Goal: Navigation & Orientation: Find specific page/section

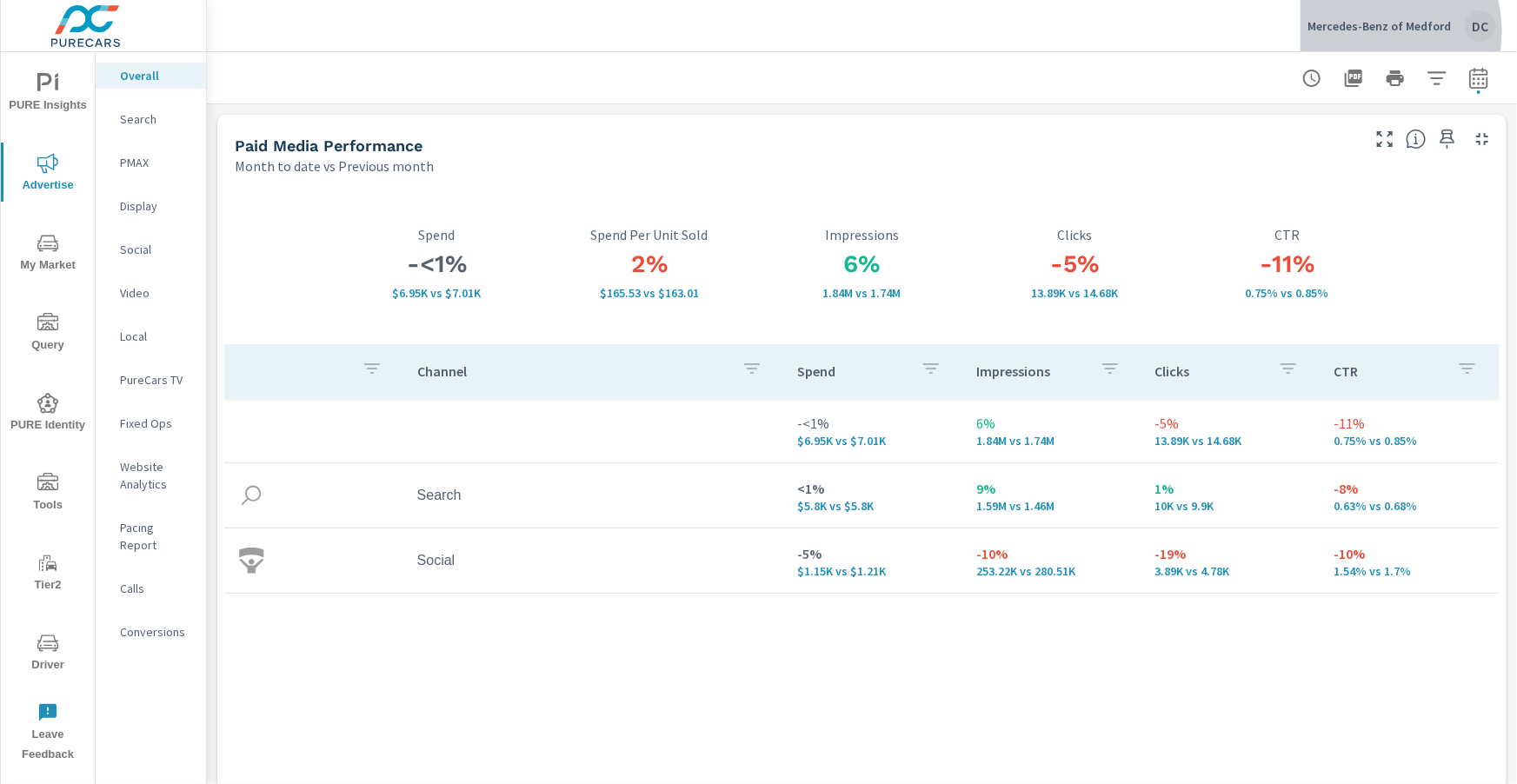
click at [1373, 31] on p "Mercedes-Benz of Medford" at bounding box center [1379, 26] width 144 height 16
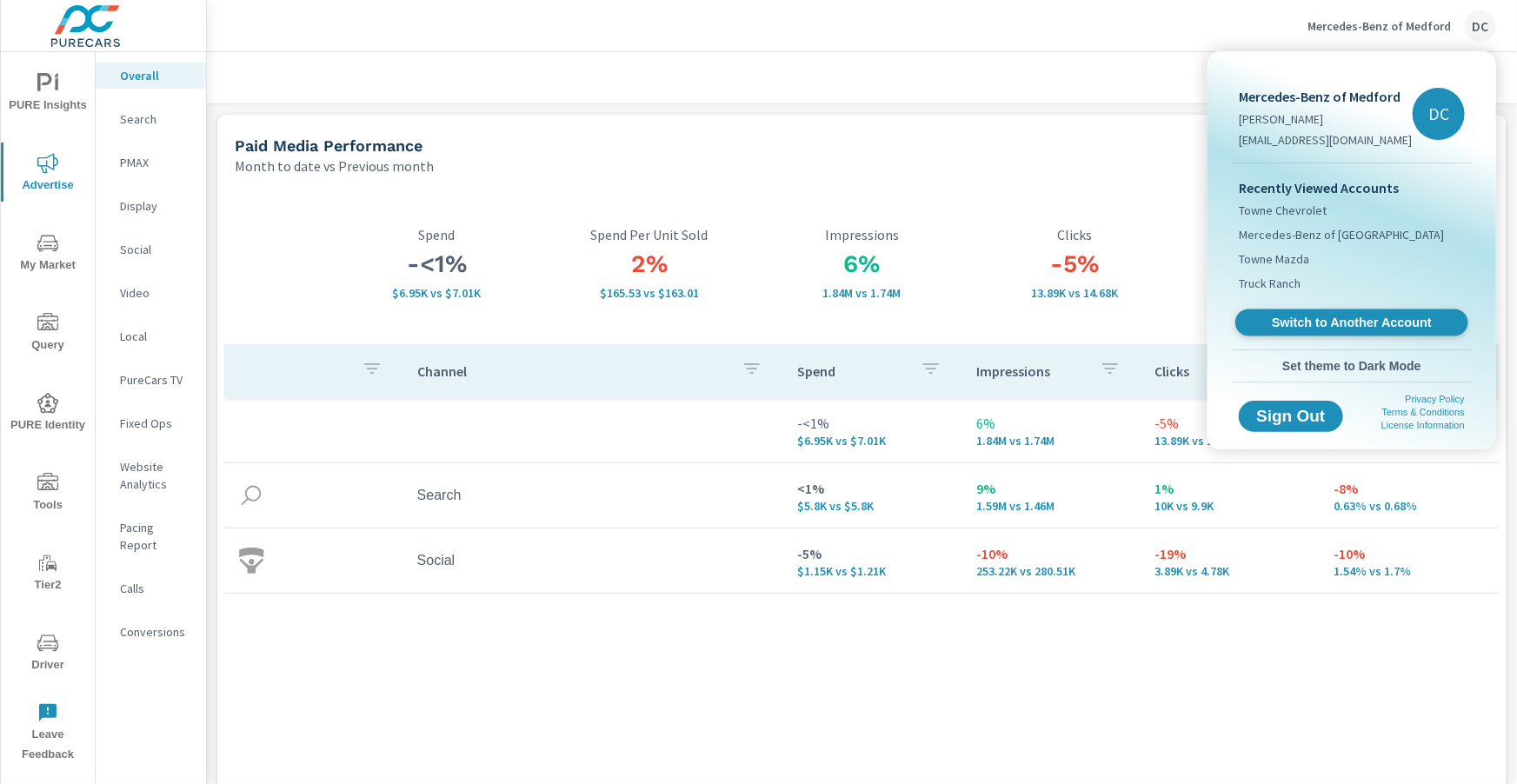
click at [1364, 323] on span "Switch to Another Account" at bounding box center [1352, 323] width 213 height 17
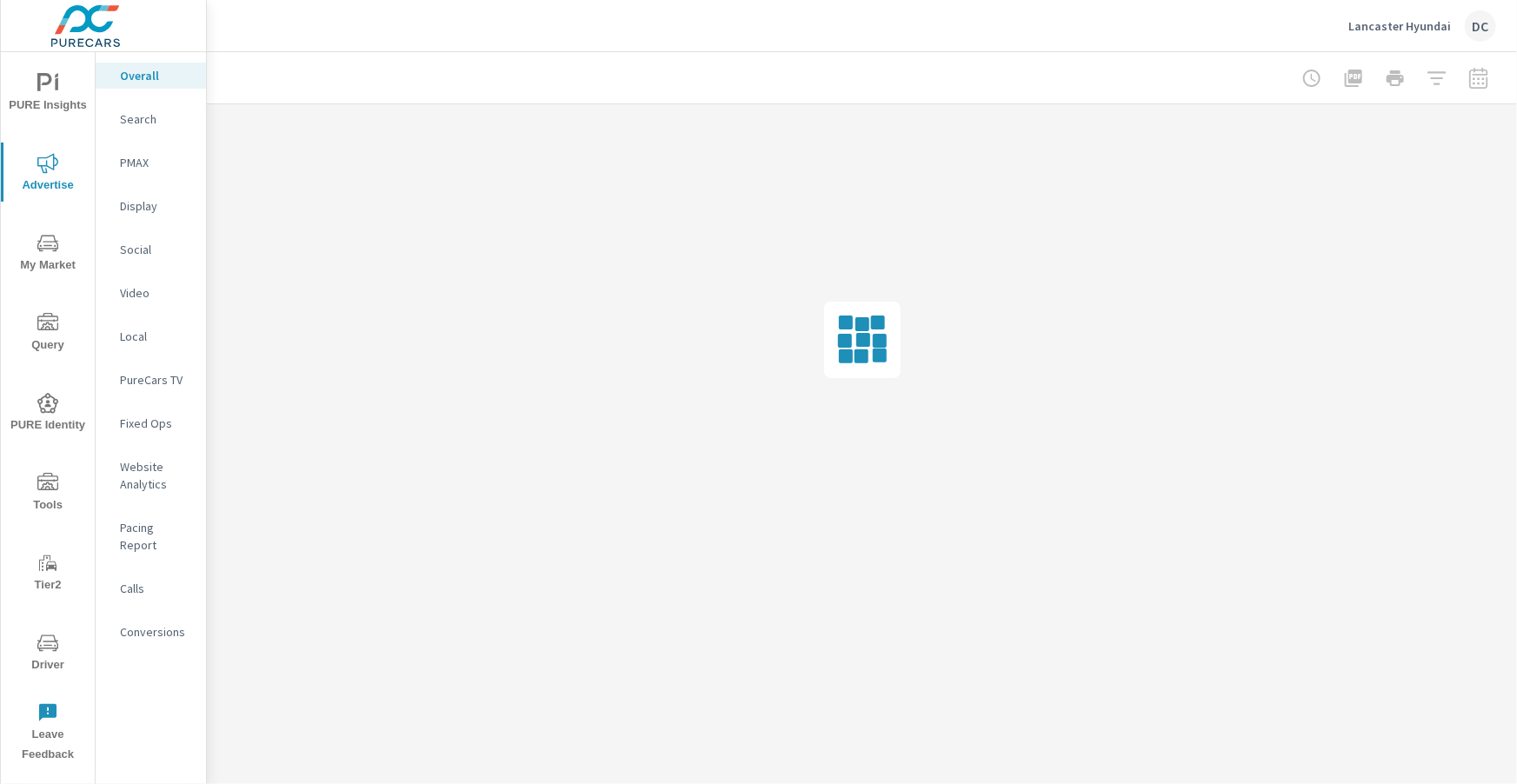
click at [133, 252] on p "Social" at bounding box center [157, 249] width 72 height 18
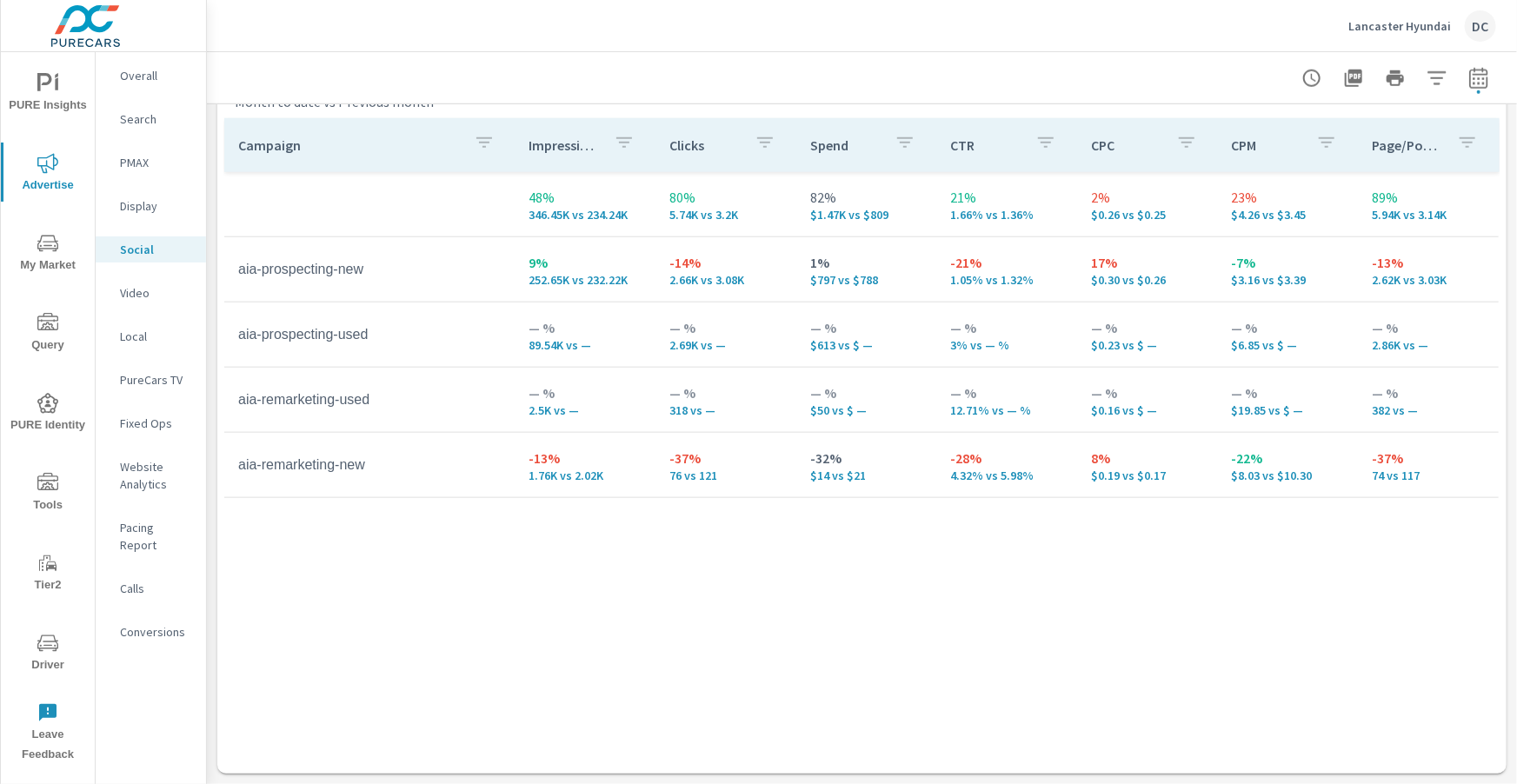
scroll to position [808, 0]
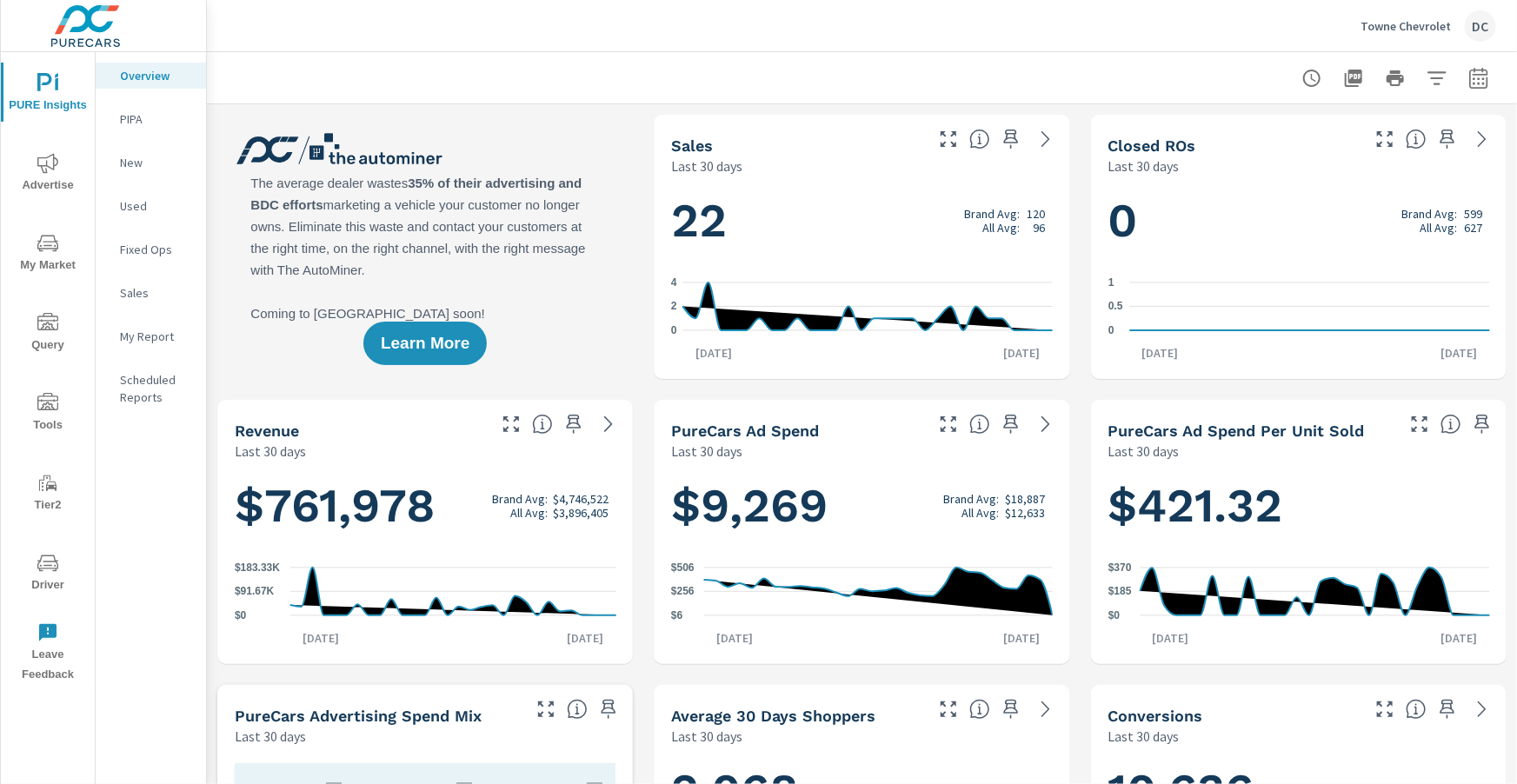
click at [53, 557] on icon "nav menu" at bounding box center [47, 563] width 21 height 21
